Goal: Task Accomplishment & Management: Manage account settings

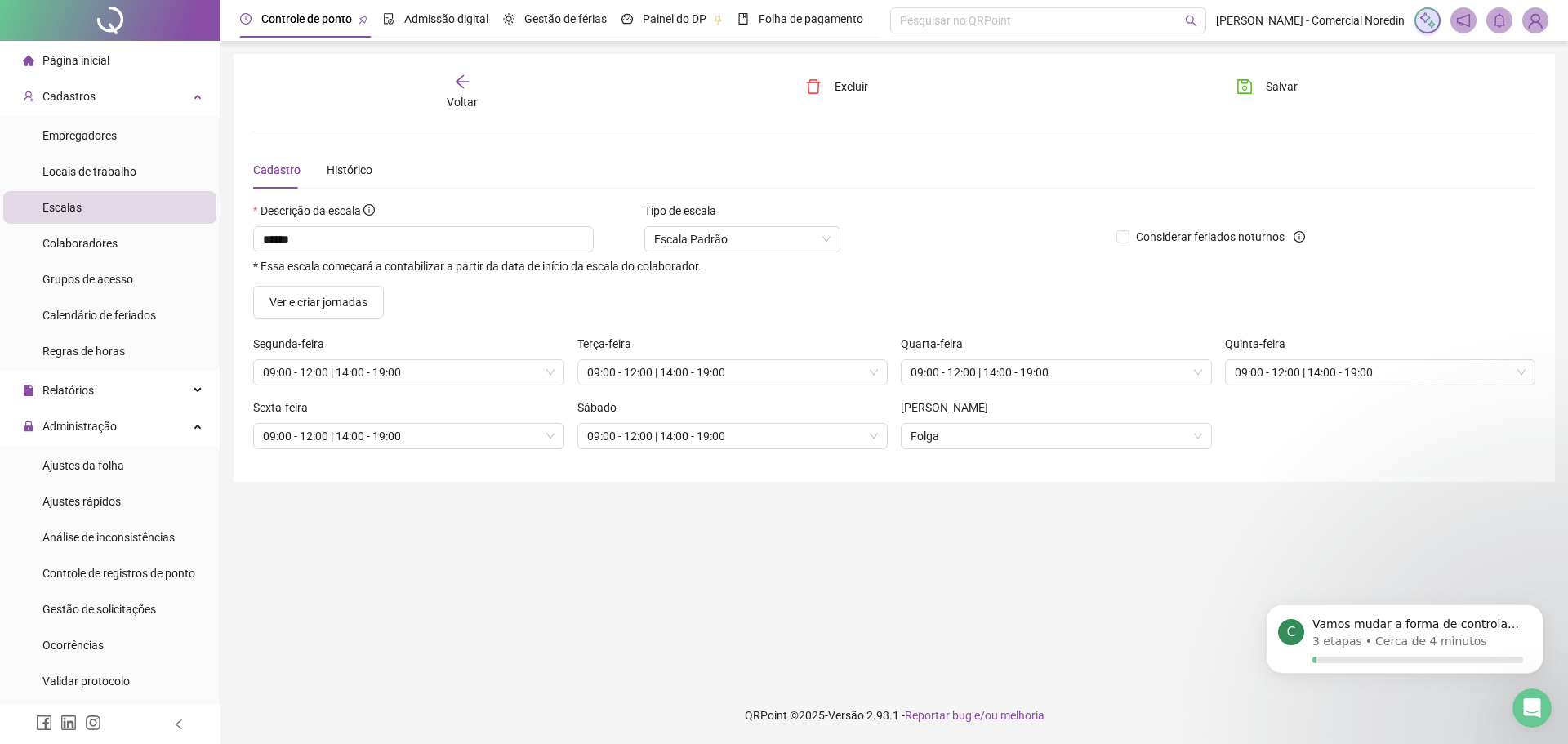
scroll to position [2710, 0]
click at [95, 171] on span "Locais de trabalho" at bounding box center [89, 171] width 94 height 13
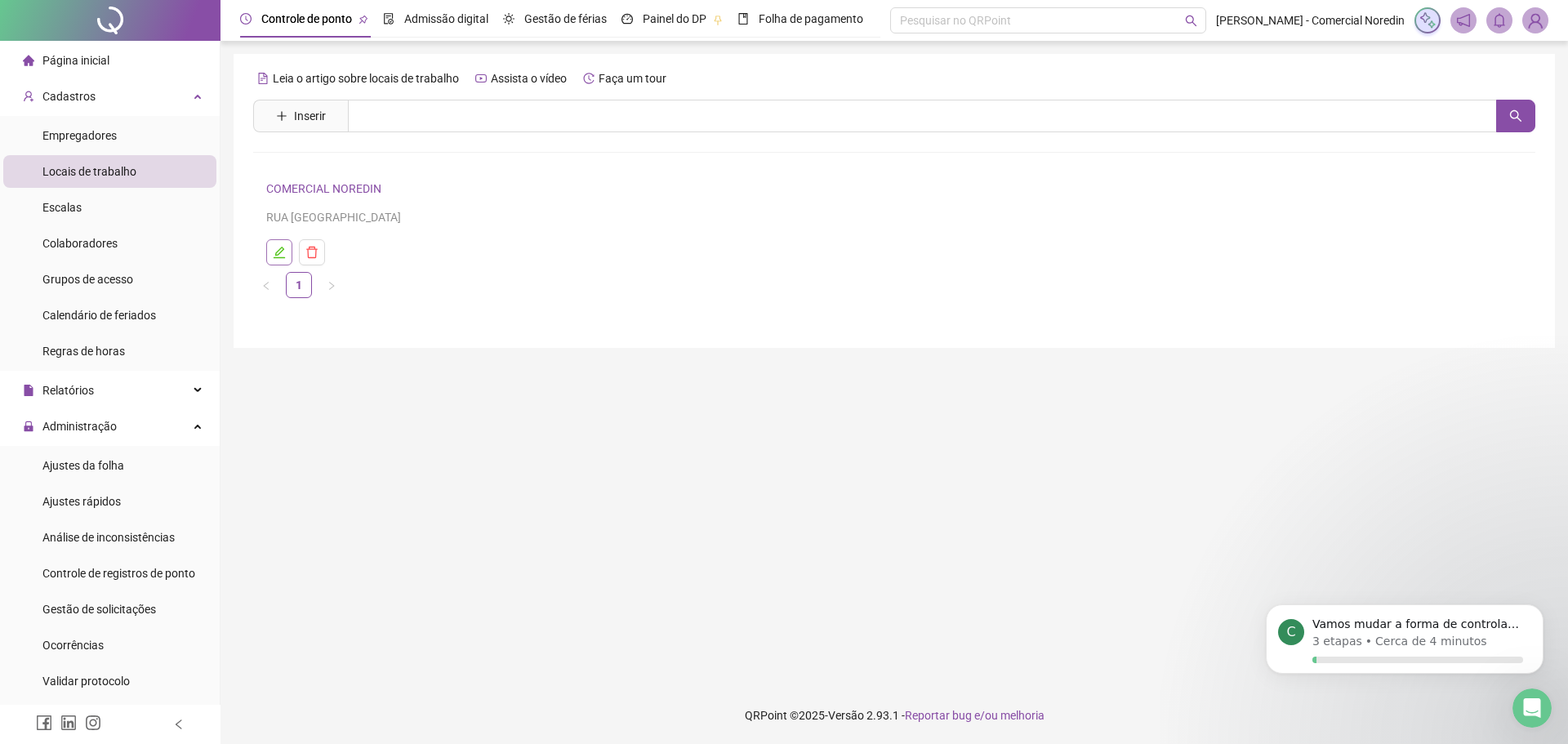
click at [284, 257] on icon "edit" at bounding box center [280, 252] width 13 height 13
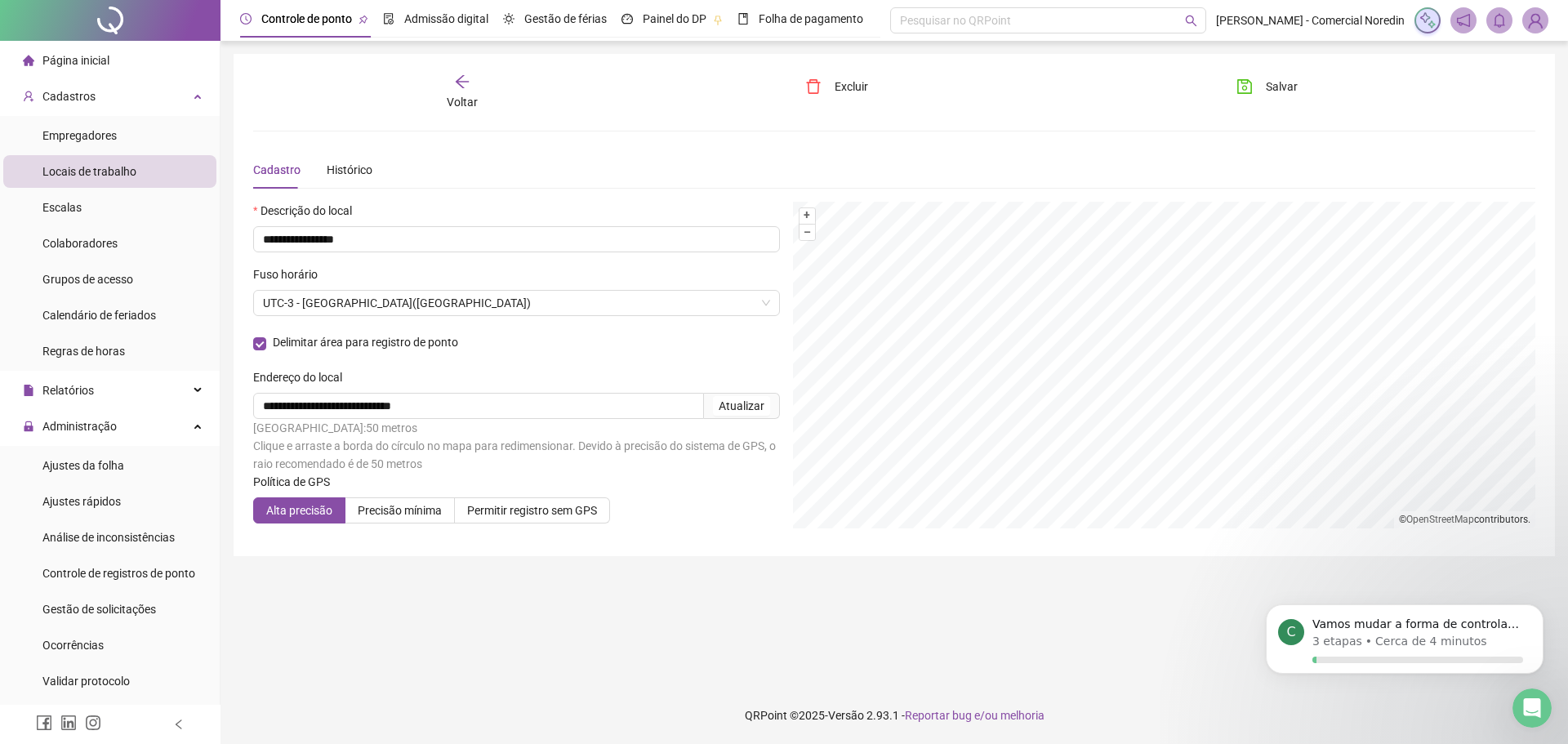
click at [82, 61] on span "Página inicial" at bounding box center [76, 61] width 67 height 13
click at [1272, 87] on span "Salvar" at bounding box center [1282, 87] width 31 height 18
click at [84, 61] on span "Página inicial" at bounding box center [76, 61] width 67 height 13
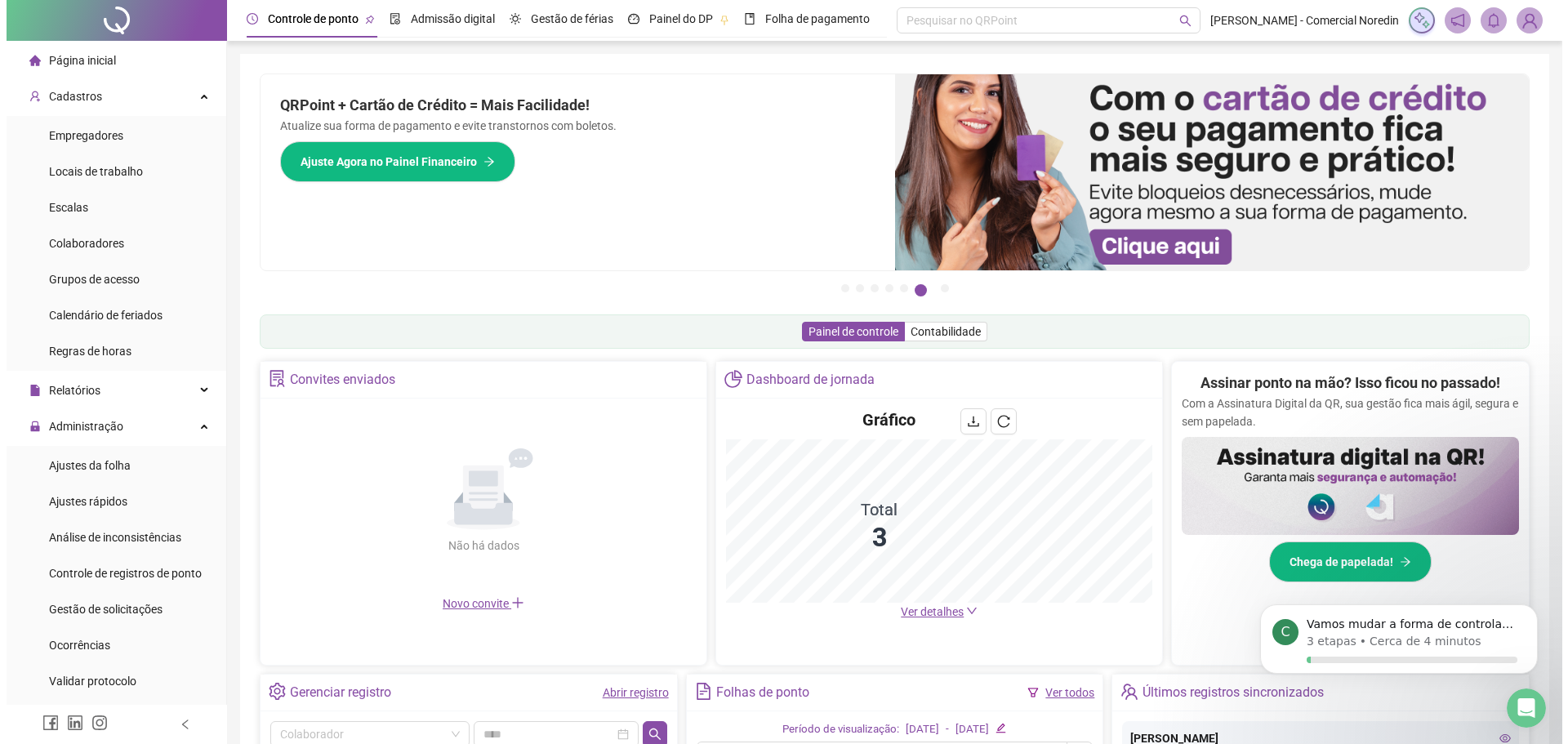
scroll to position [355, 0]
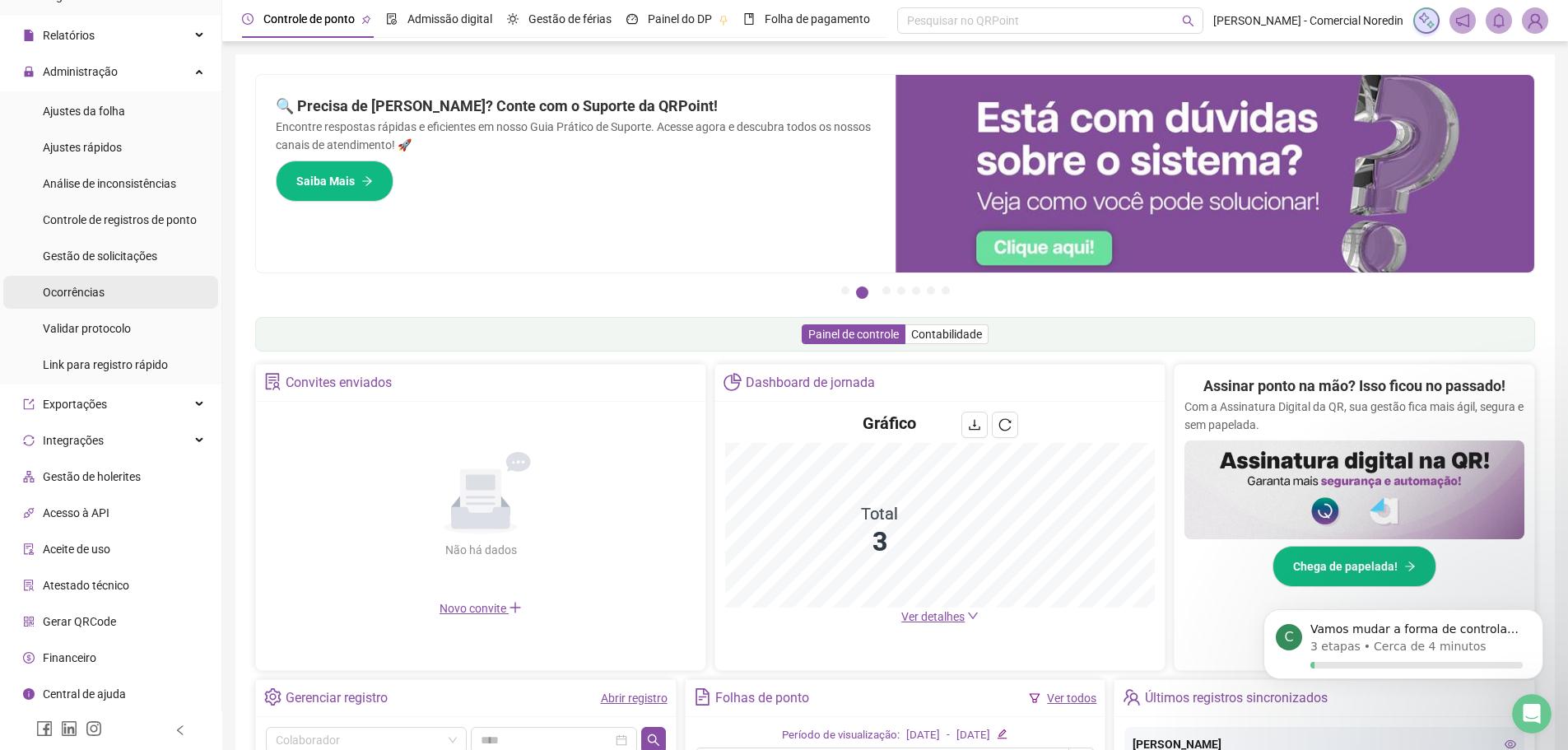
click at [128, 286] on li "Ocorrências" at bounding box center [110, 293] width 215 height 33
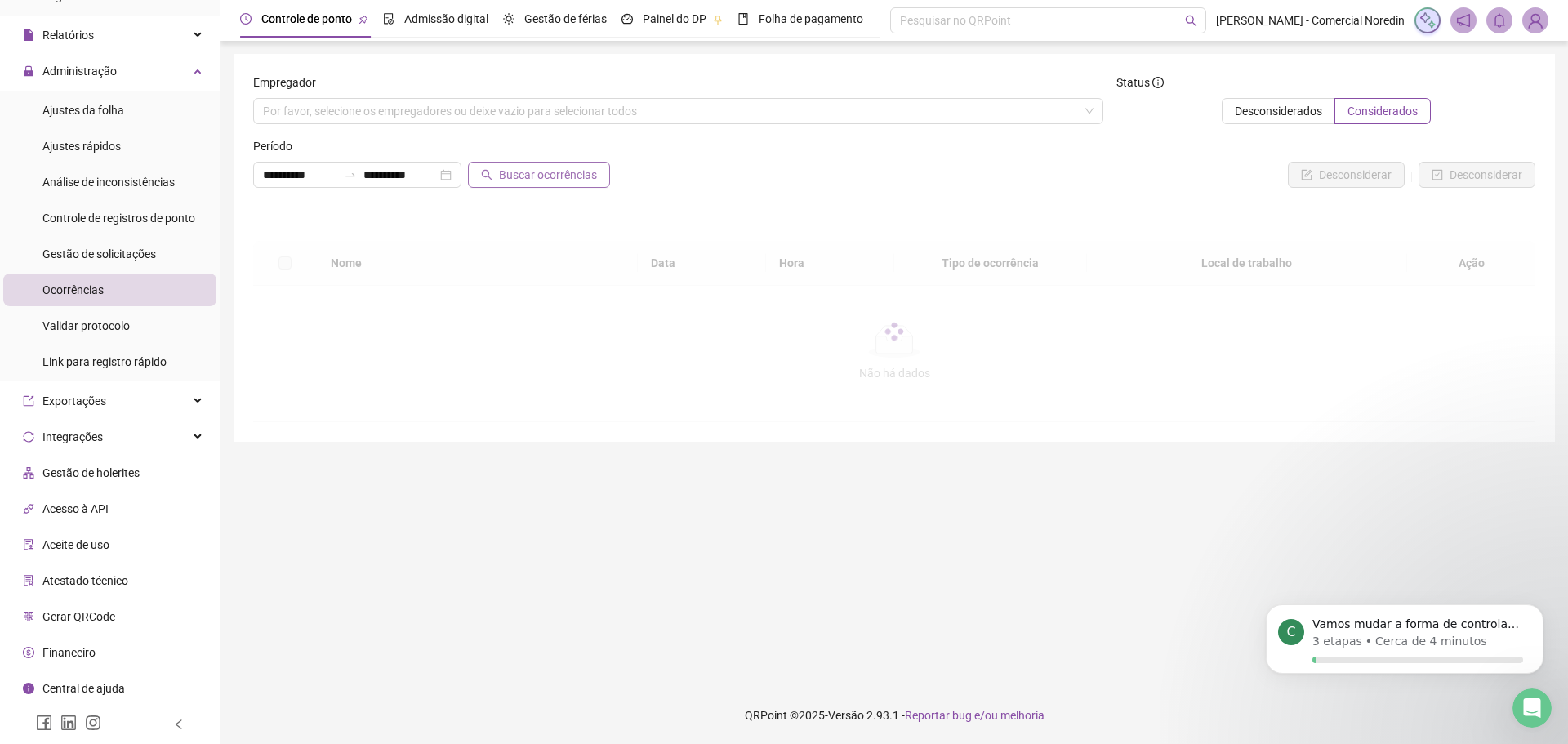
click at [549, 172] on span "Buscar ocorrências" at bounding box center [548, 174] width 98 height 18
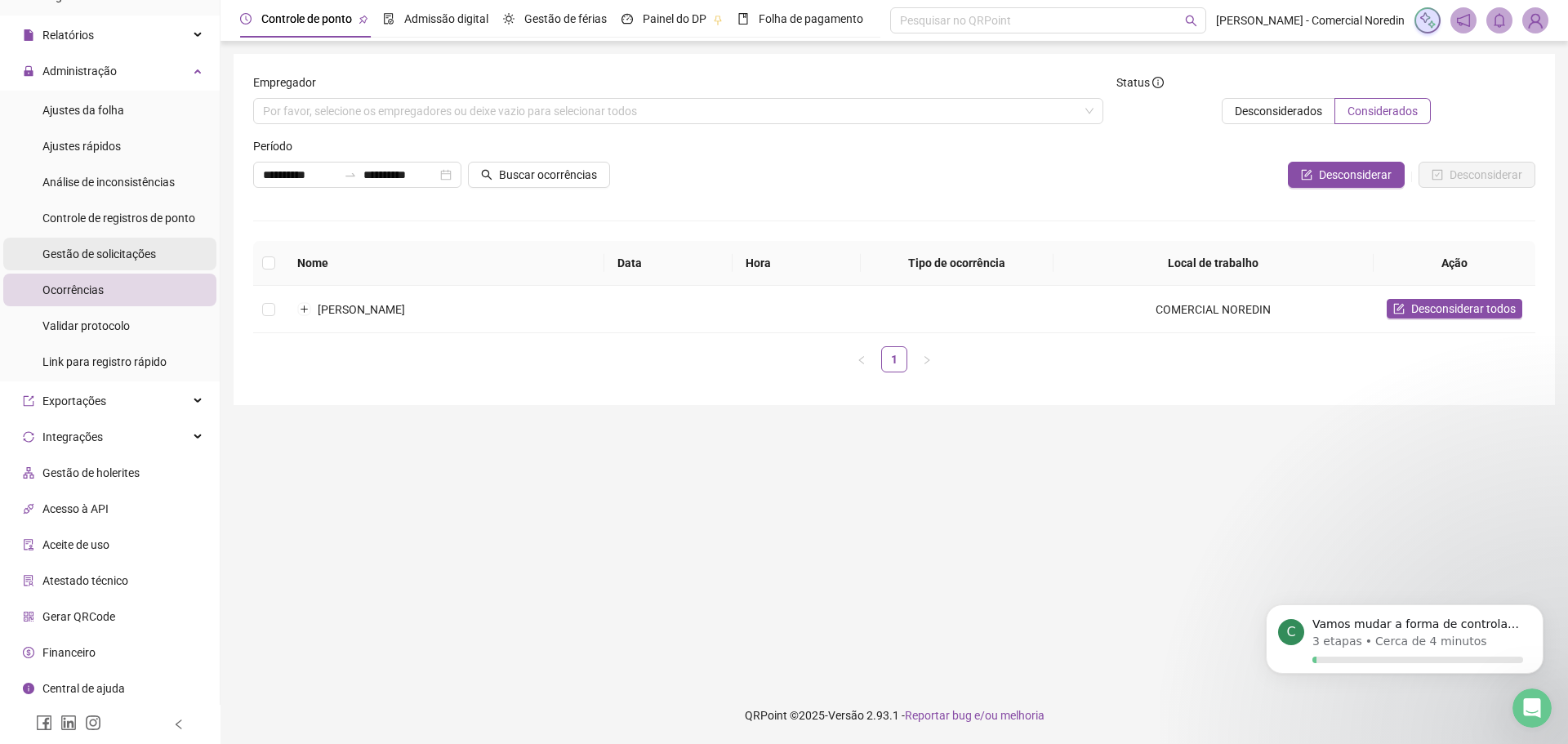
click at [131, 256] on span "Gestão de solicitações" at bounding box center [99, 254] width 113 height 13
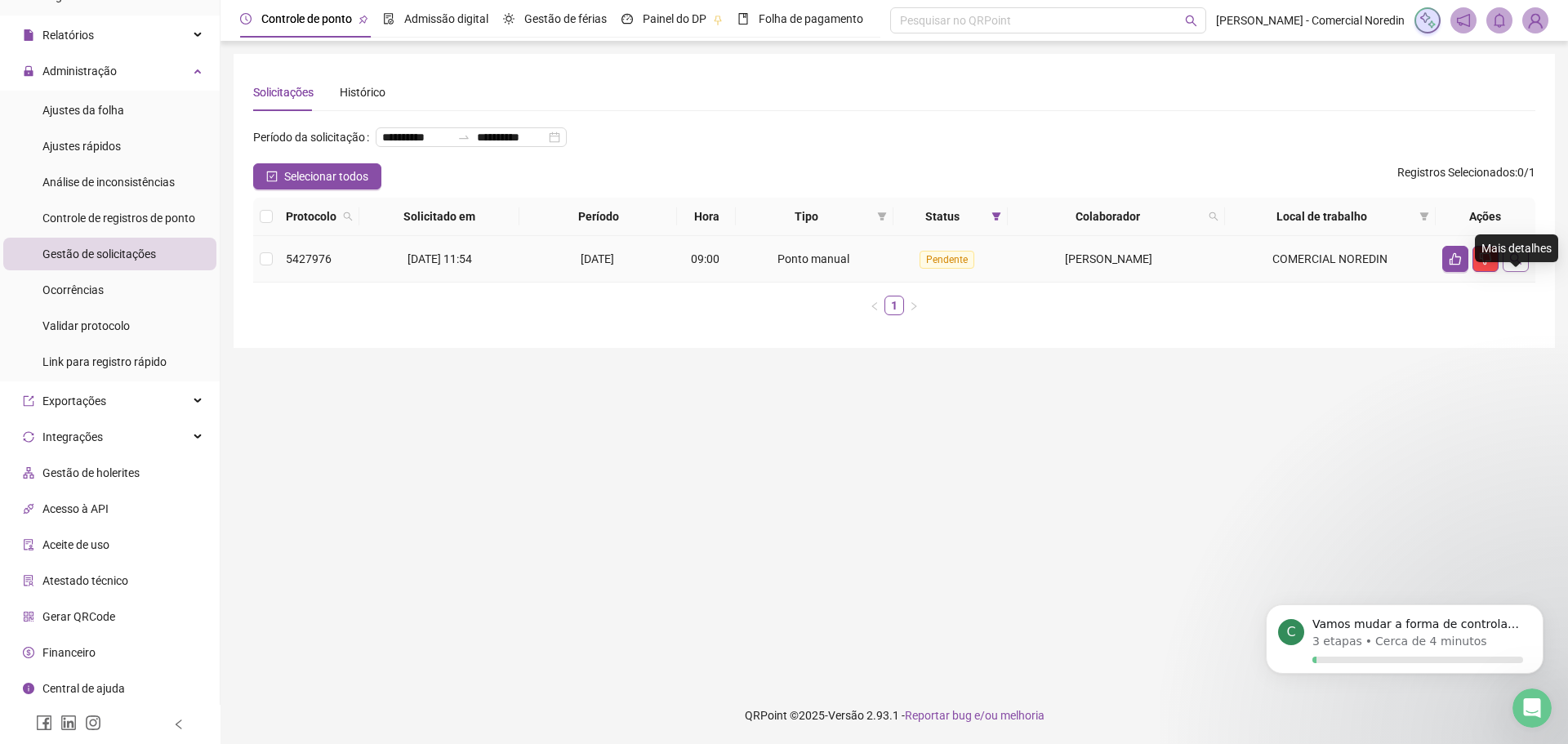
click at [1524, 272] on button "button" at bounding box center [1516, 258] width 26 height 26
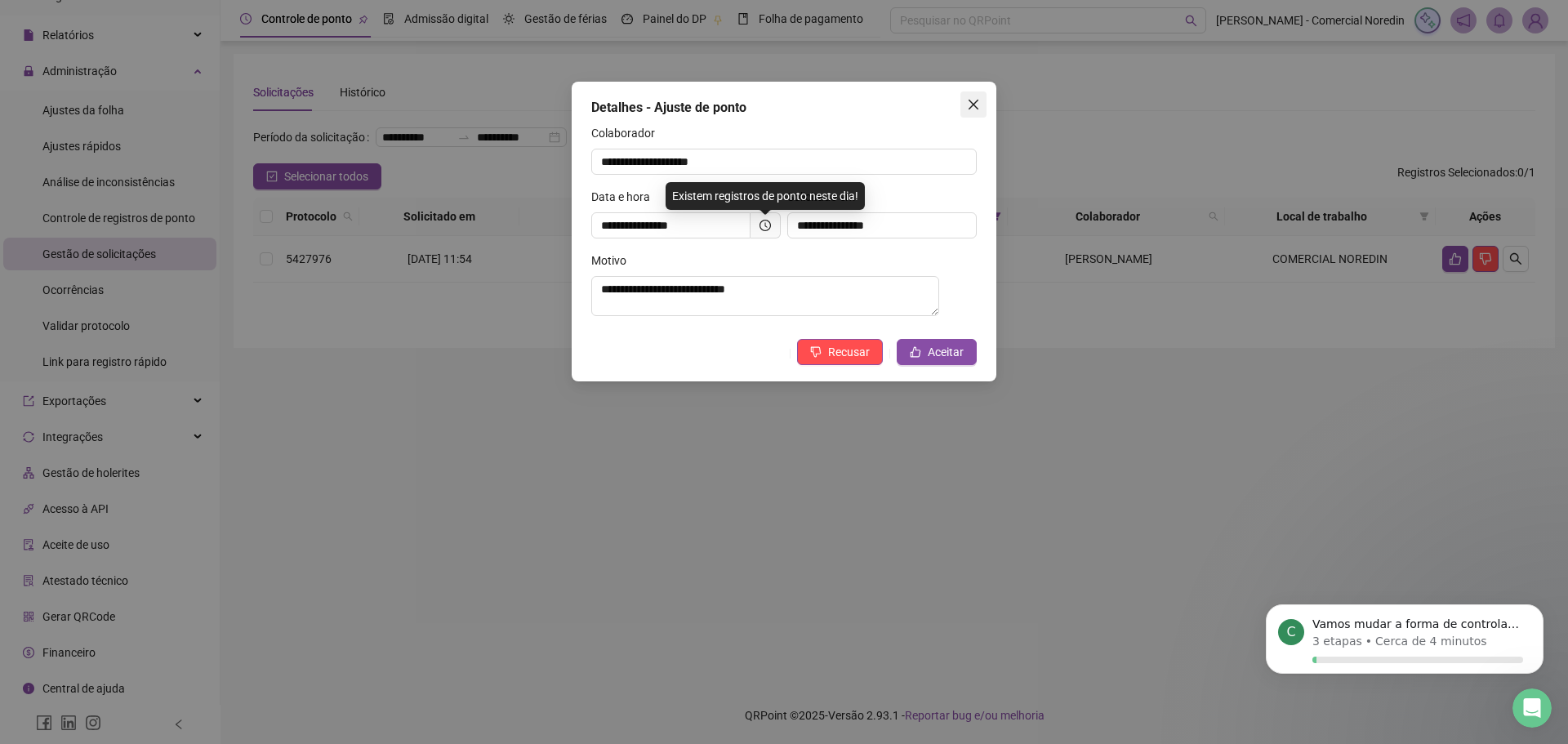
click at [970, 109] on icon "close" at bounding box center [973, 105] width 13 height 13
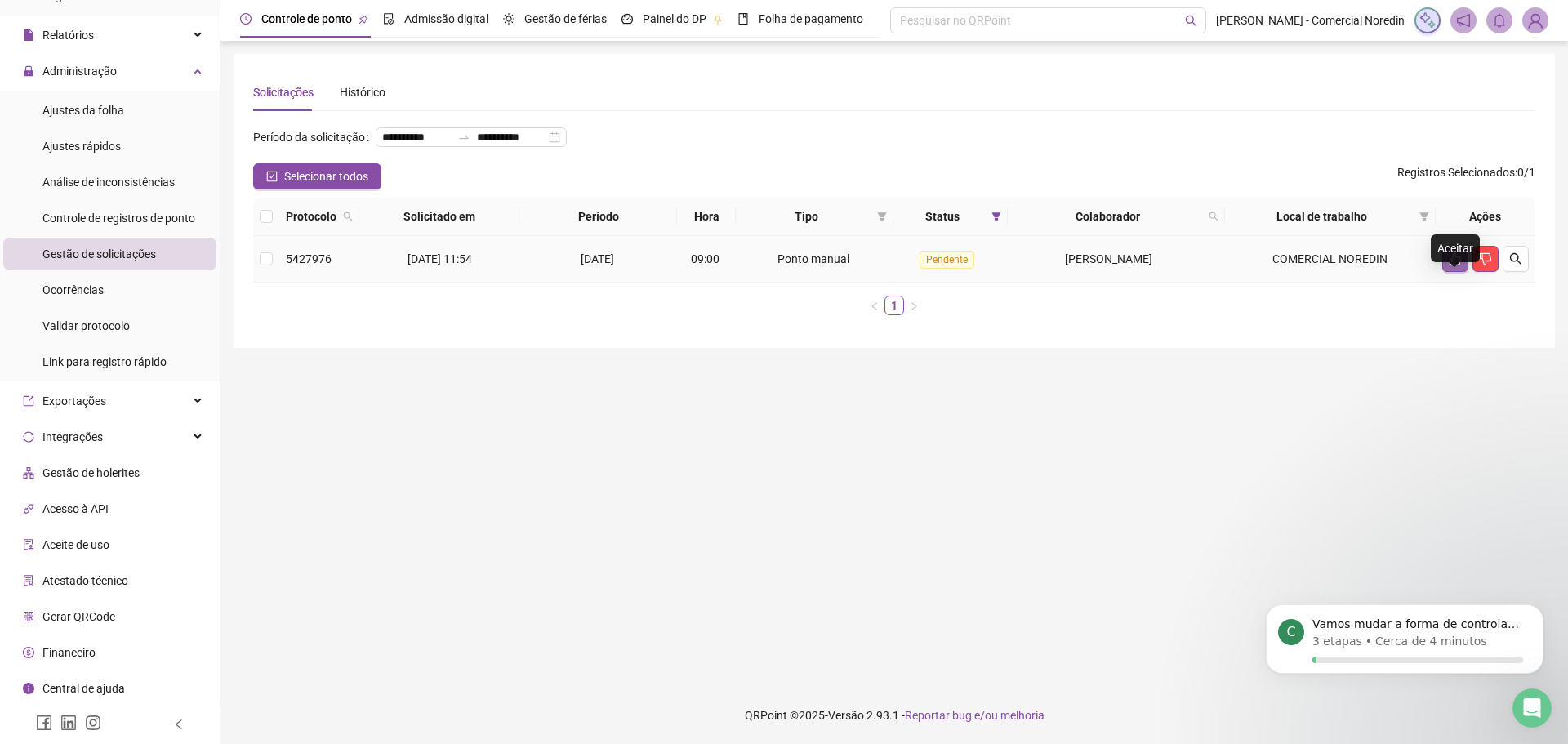
click at [1449, 265] on icon "like" at bounding box center [1456, 259] width 13 height 13
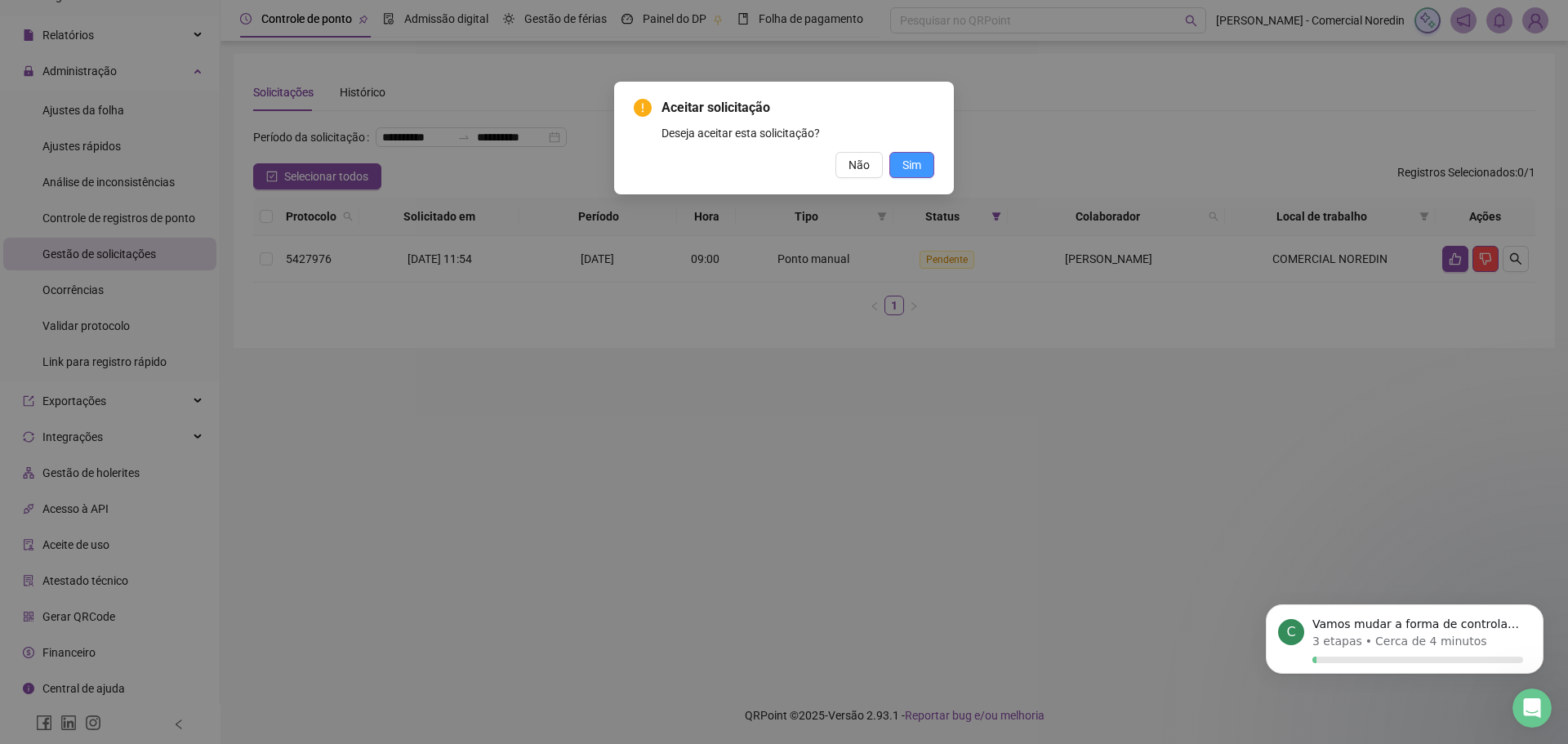
click at [915, 157] on span "Sim" at bounding box center [912, 165] width 19 height 18
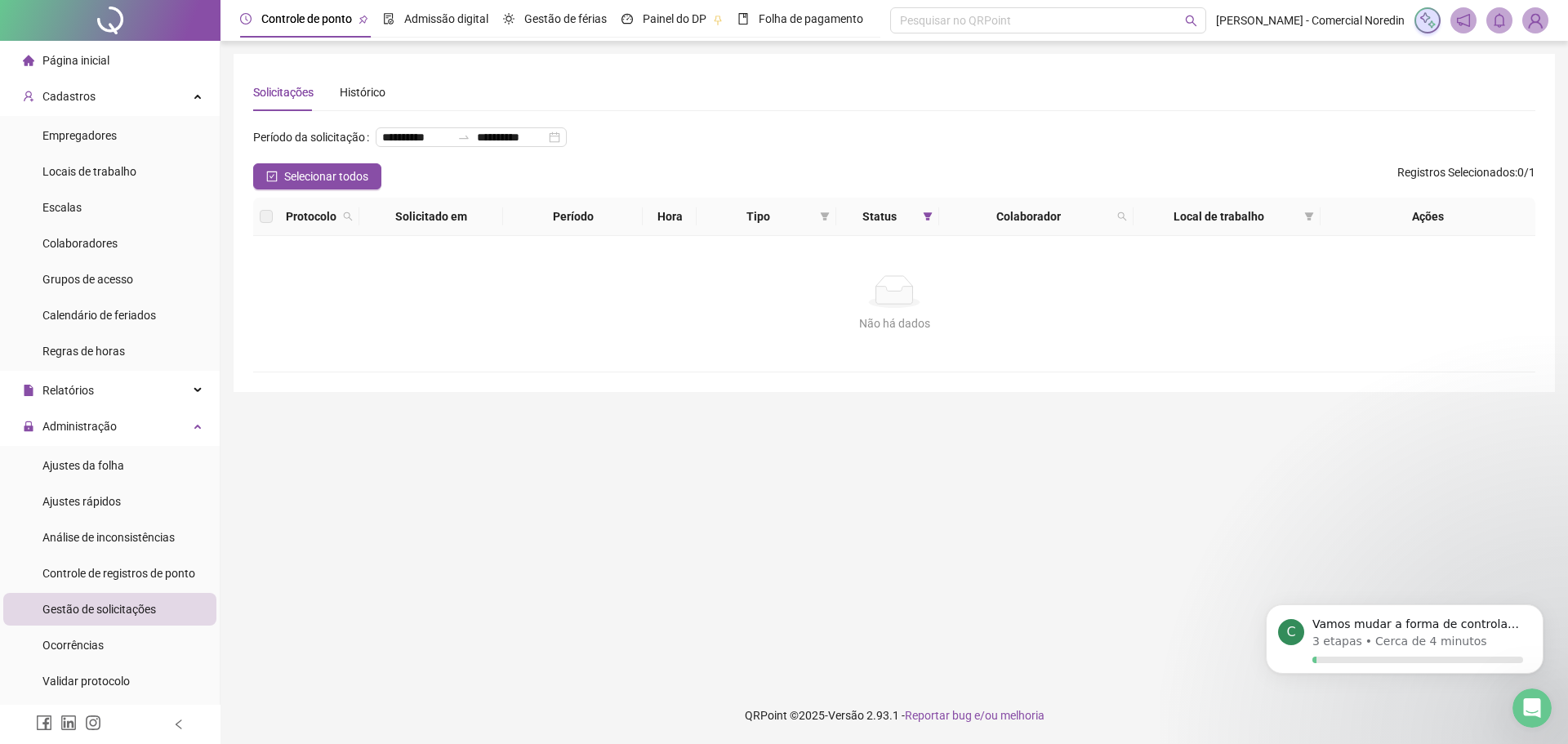
click at [82, 60] on span "Página inicial" at bounding box center [76, 61] width 67 height 13
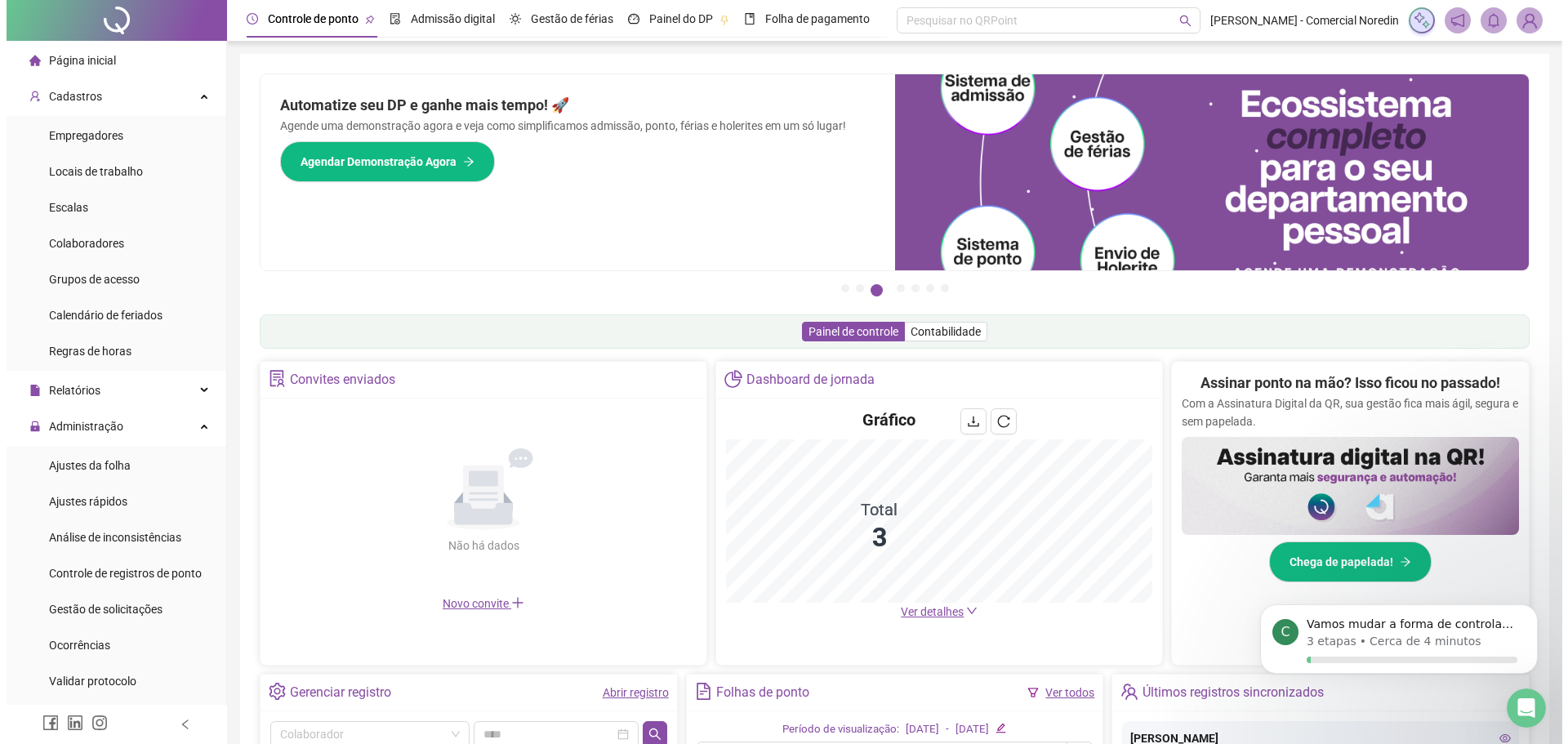
scroll to position [355, 0]
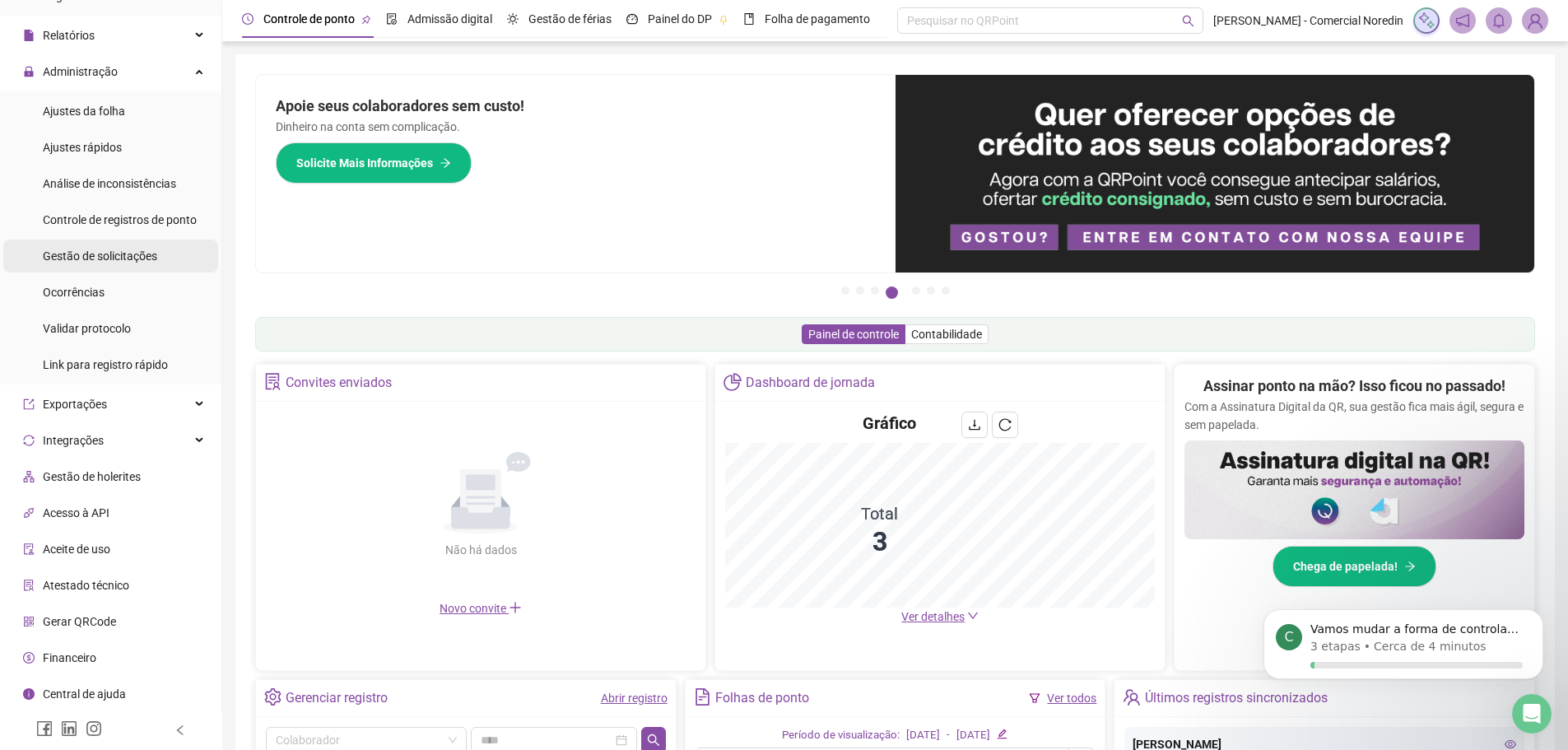
click at [115, 260] on span "Gestão de solicitações" at bounding box center [100, 256] width 114 height 13
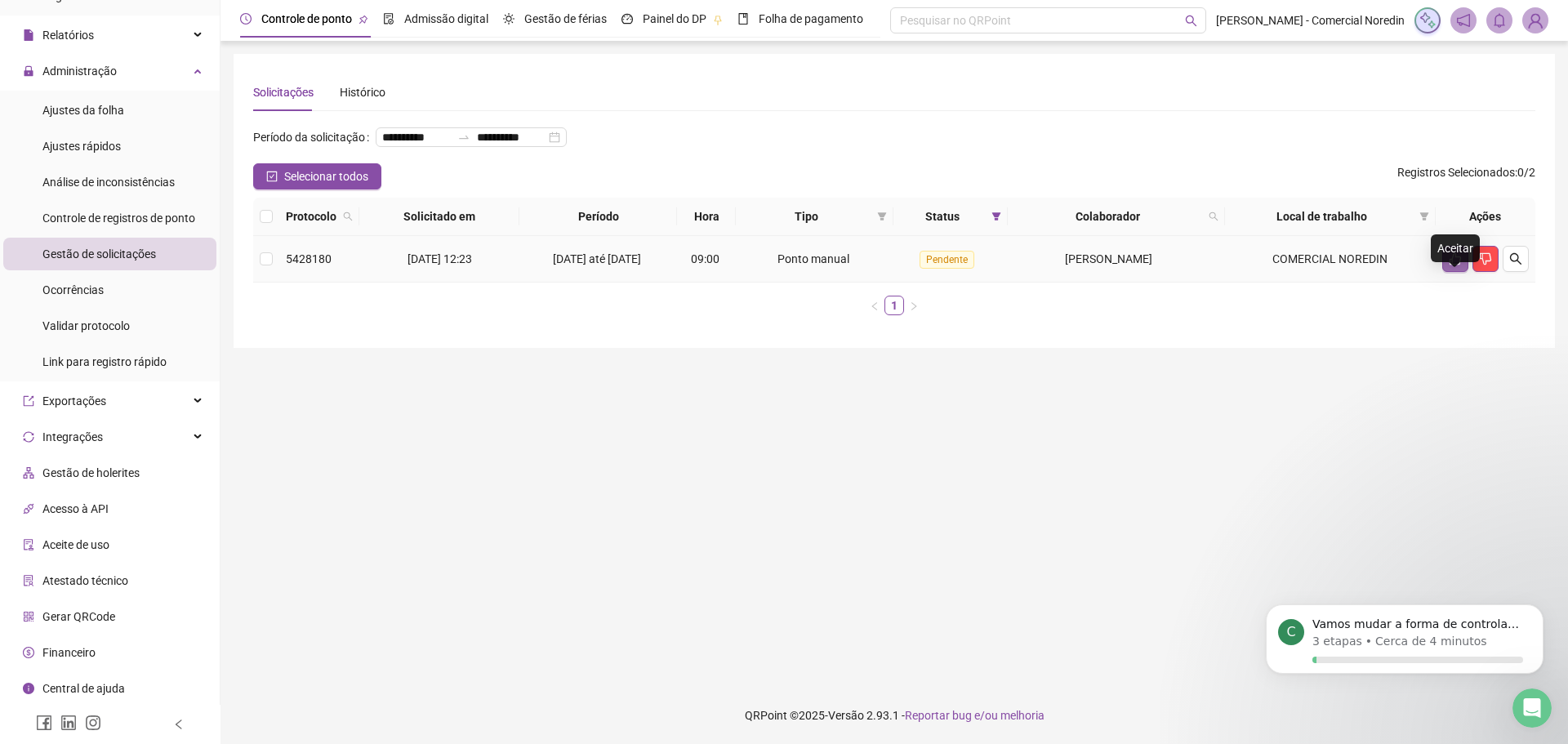
click at [1457, 265] on icon "like" at bounding box center [1456, 259] width 13 height 13
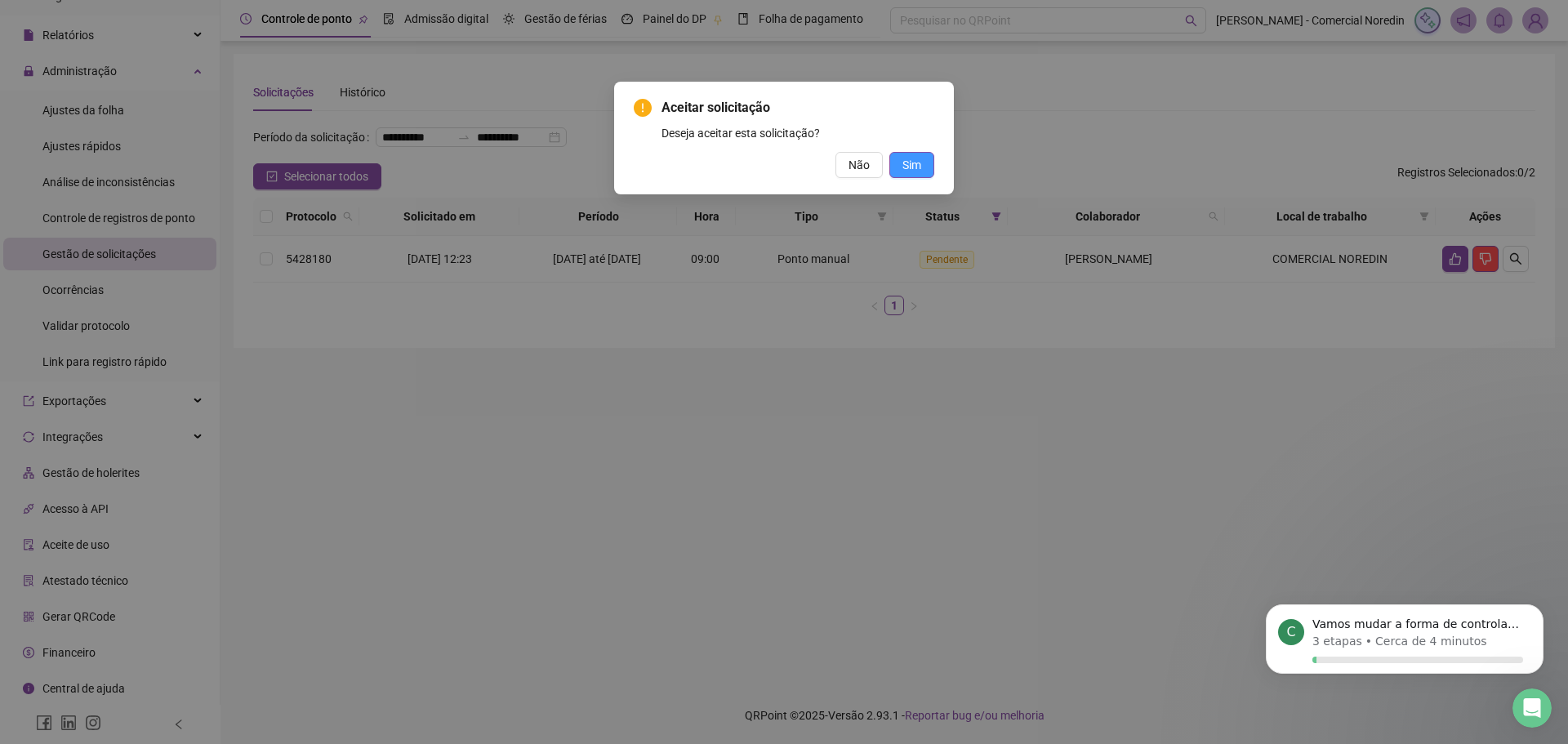
click at [924, 157] on button "Sim" at bounding box center [911, 165] width 45 height 26
